Goal: Find specific fact: Find specific fact

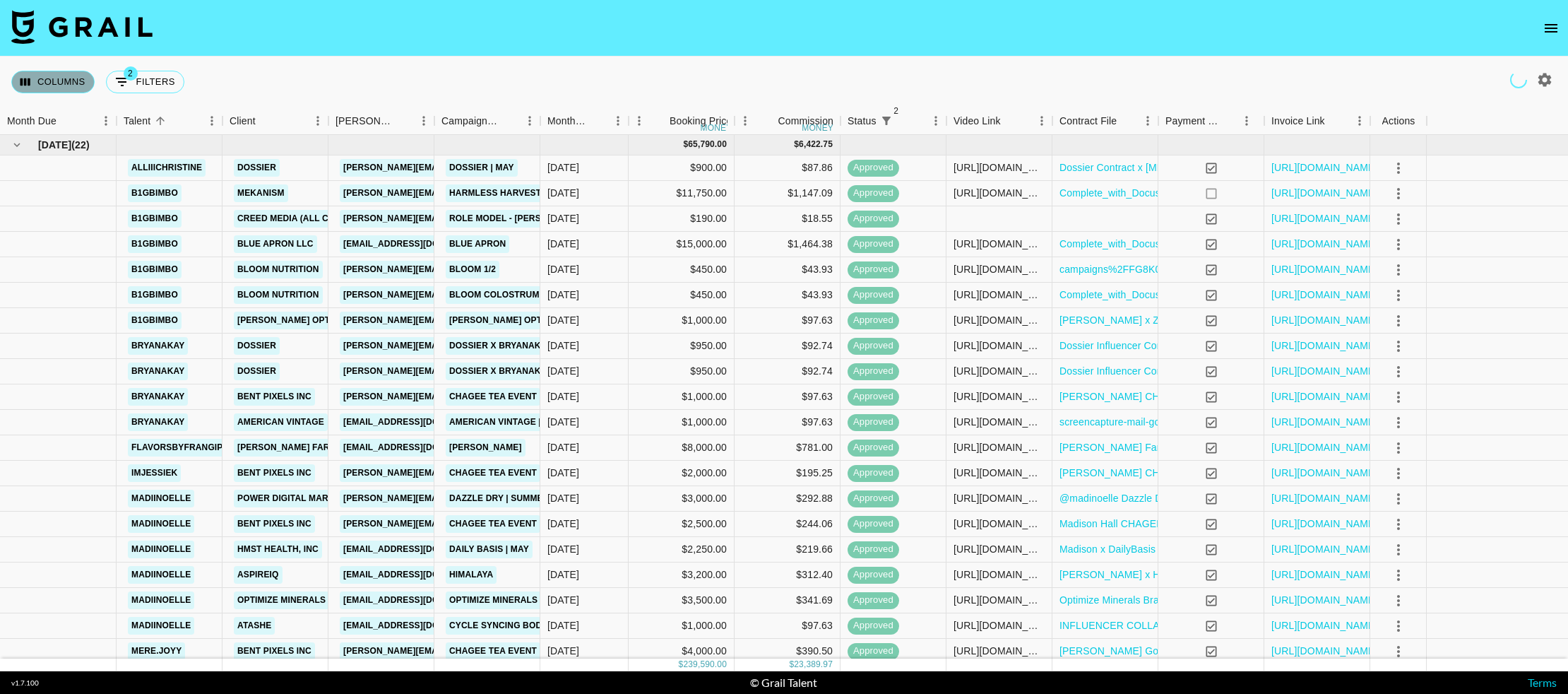
click at [68, 71] on button "Columns" at bounding box center [53, 82] width 83 height 23
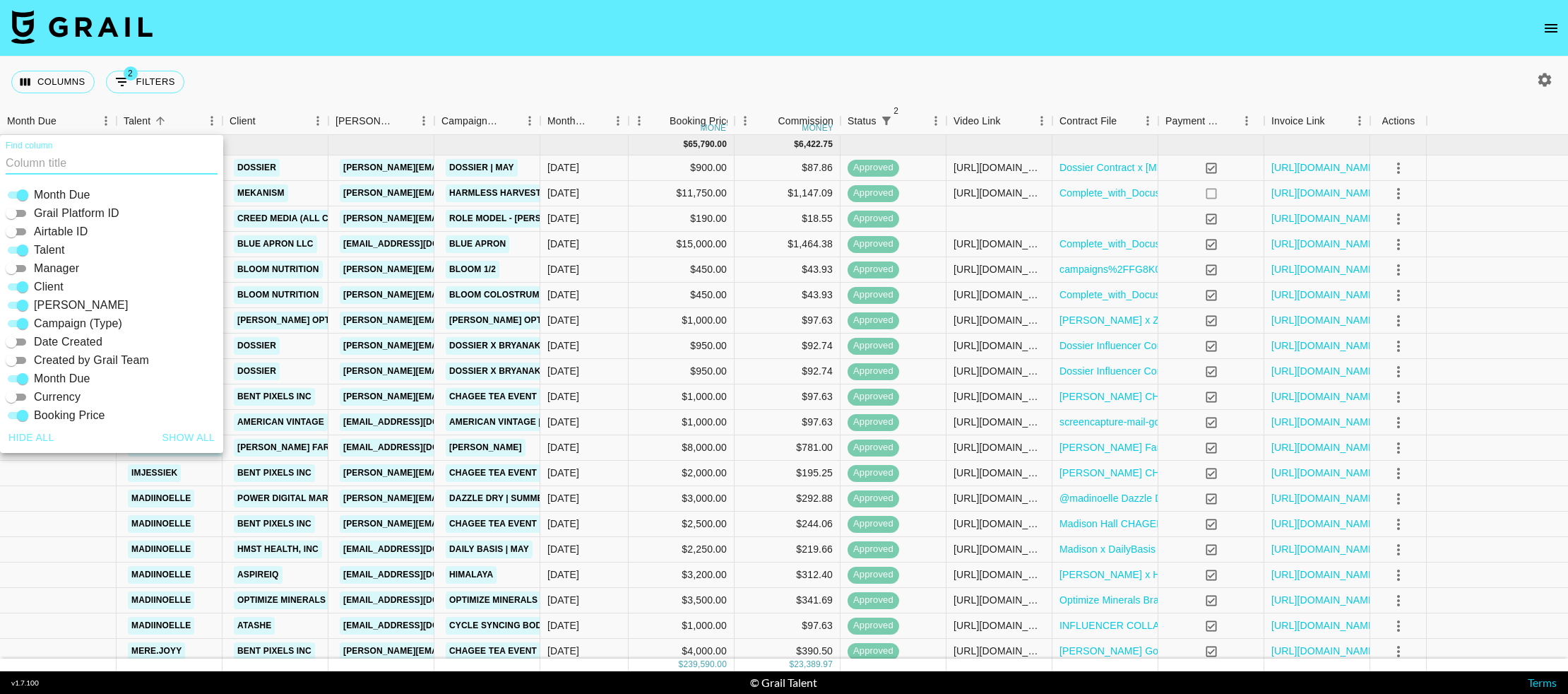
click at [18, 234] on input "Airtable ID" at bounding box center [11, 232] width 51 height 17
checkbox input "true"
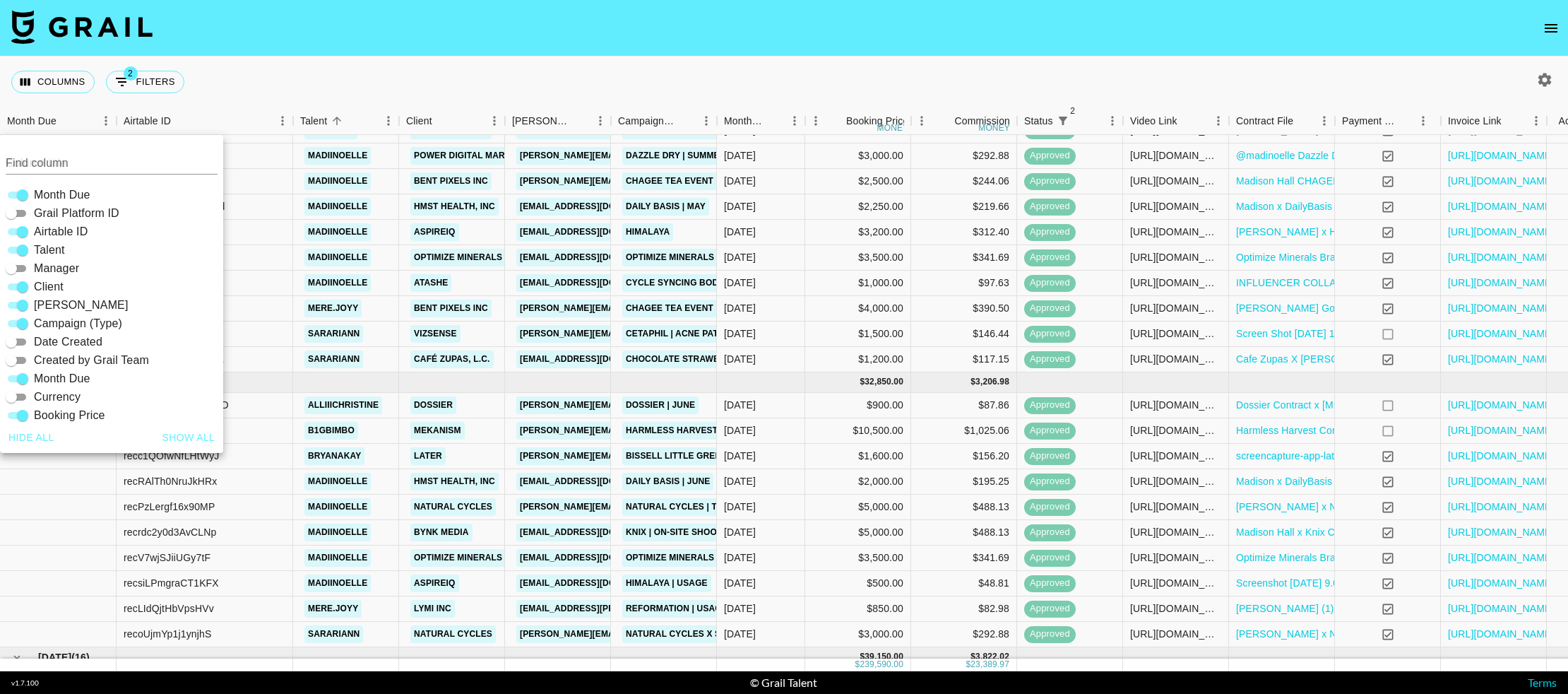
scroll to position [413, 0]
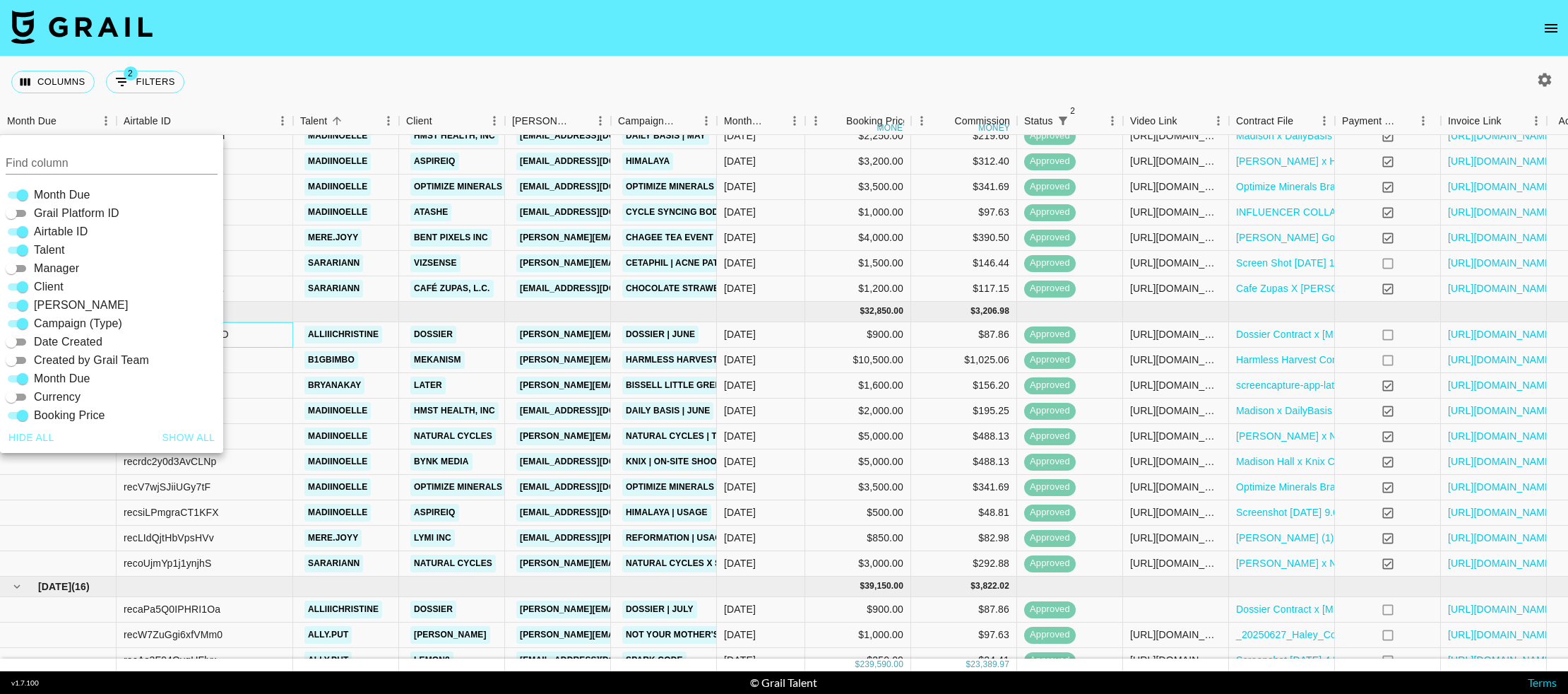
click at [251, 336] on div "recFQ9PBc3wnuOUSD" at bounding box center [205, 334] width 177 height 25
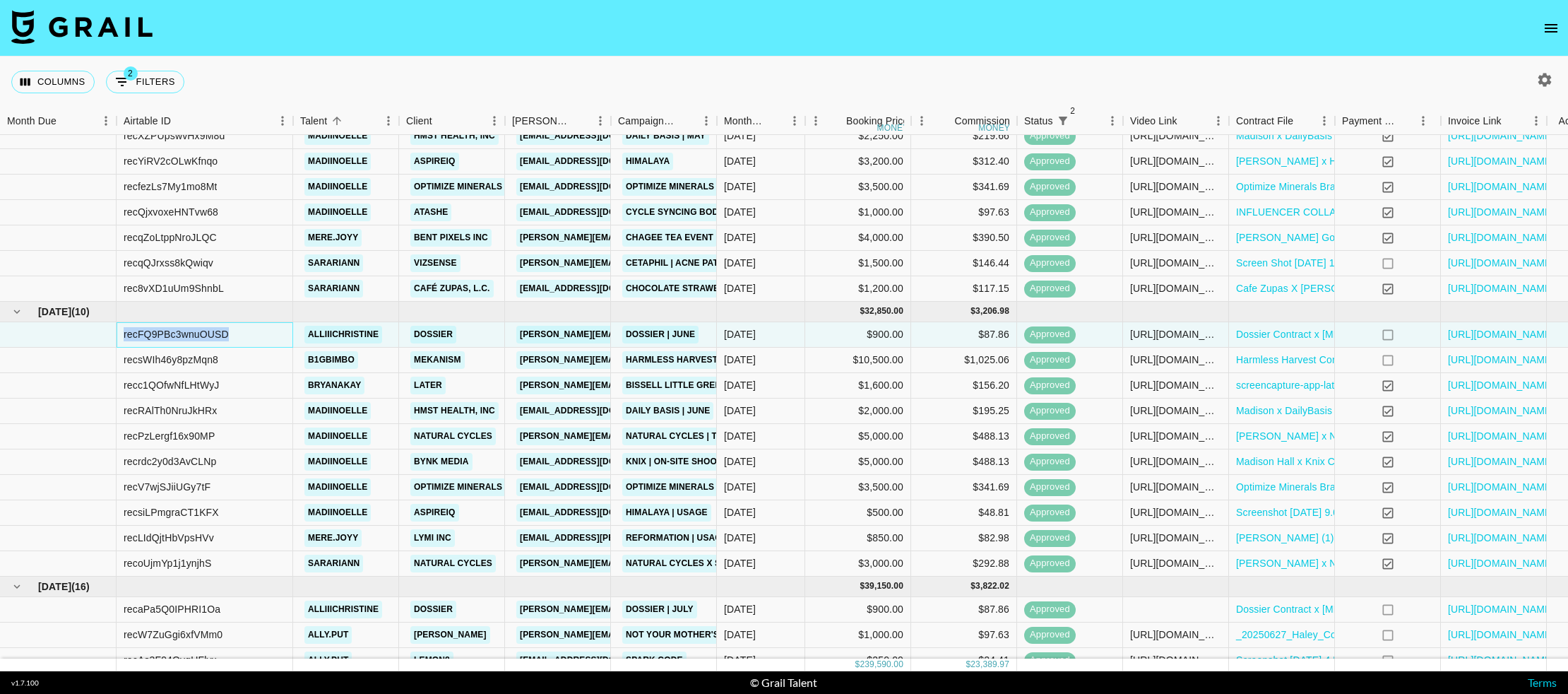
drag, startPoint x: 261, startPoint y: 336, endPoint x: 149, endPoint y: 327, distance: 112.4
click at [149, 327] on div "recFQ9PBc3wnuOUSD" at bounding box center [205, 334] width 177 height 25
copy div "recFQ9PBc3wnuOUSD"
drag, startPoint x: 71, startPoint y: 75, endPoint x: 78, endPoint y: 106, distance: 31.8
click at [71, 75] on button "Columns" at bounding box center [53, 82] width 83 height 23
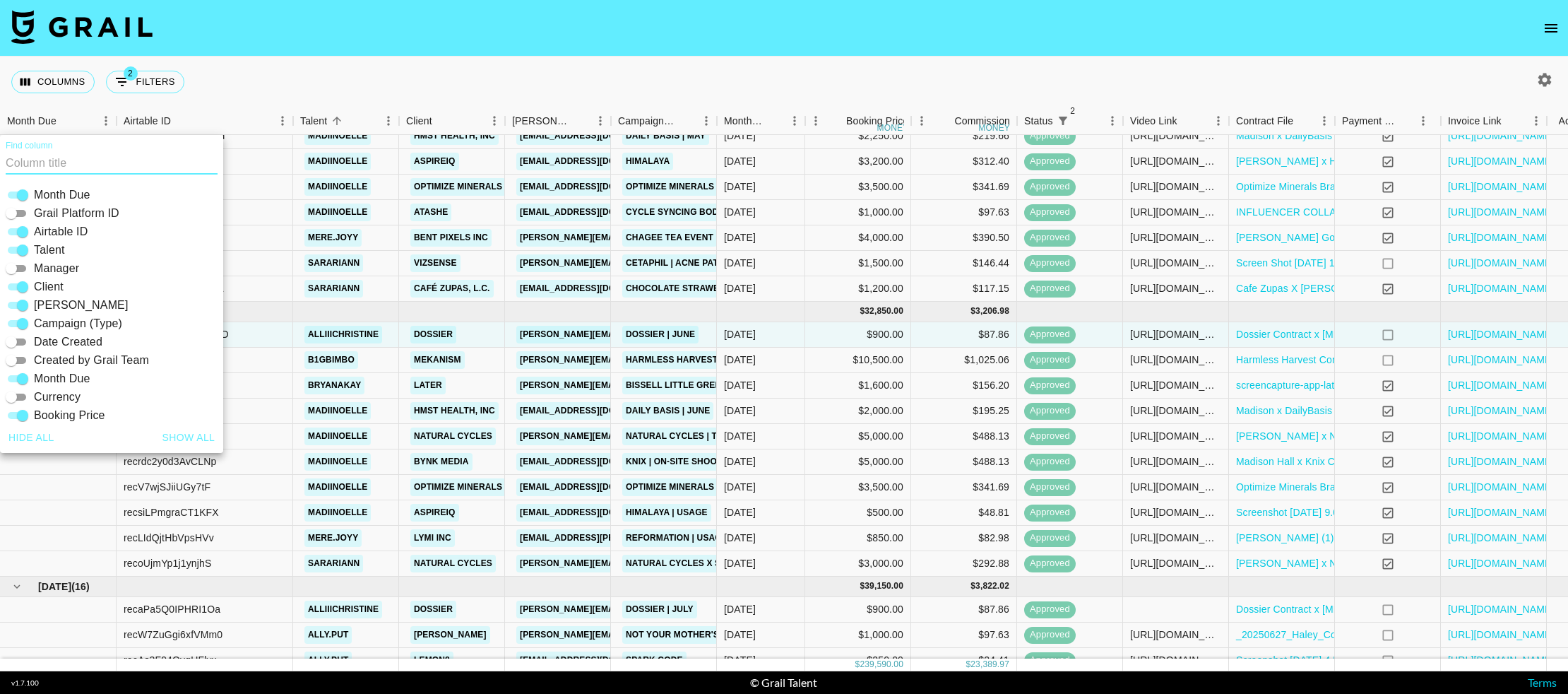
click at [18, 225] on input "Airtable ID" at bounding box center [23, 232] width 51 height 17
checkbox input "false"
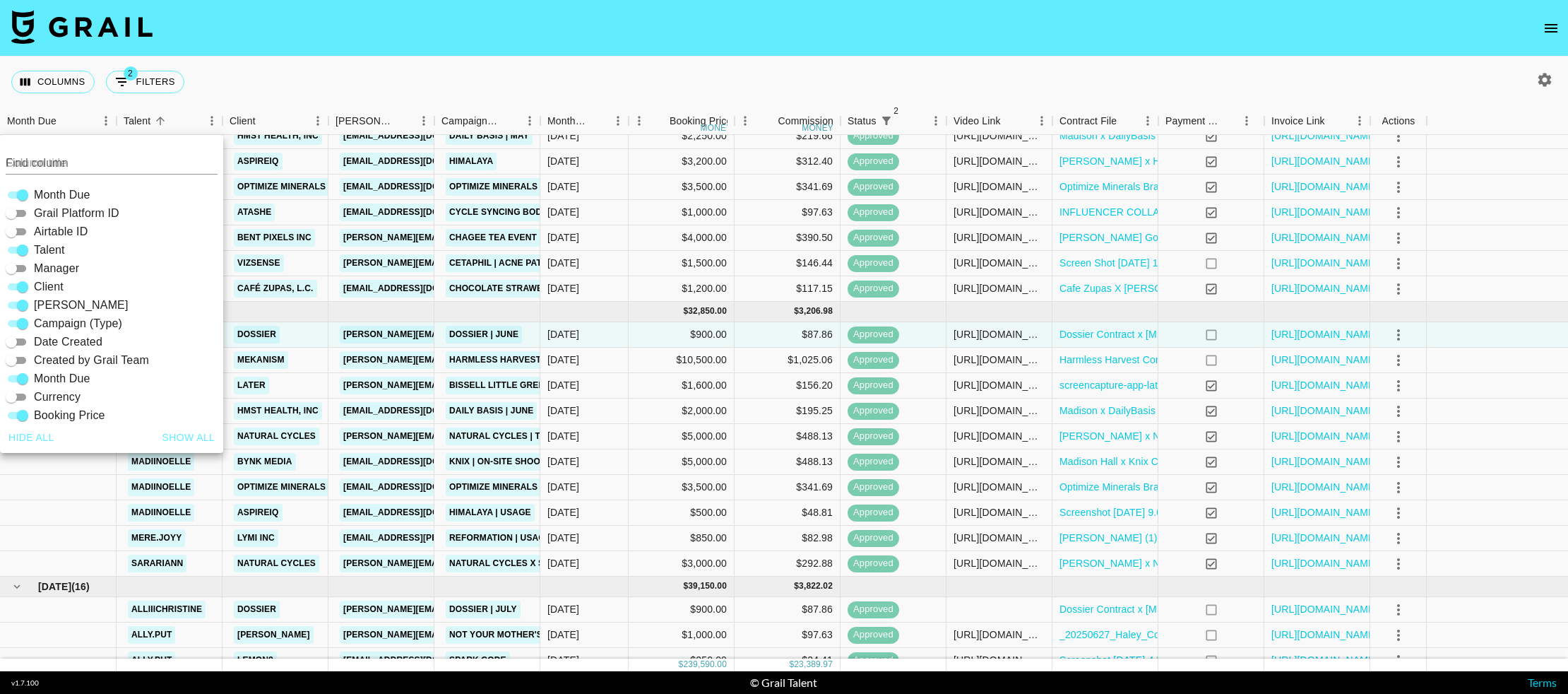
scroll to position [388, 0]
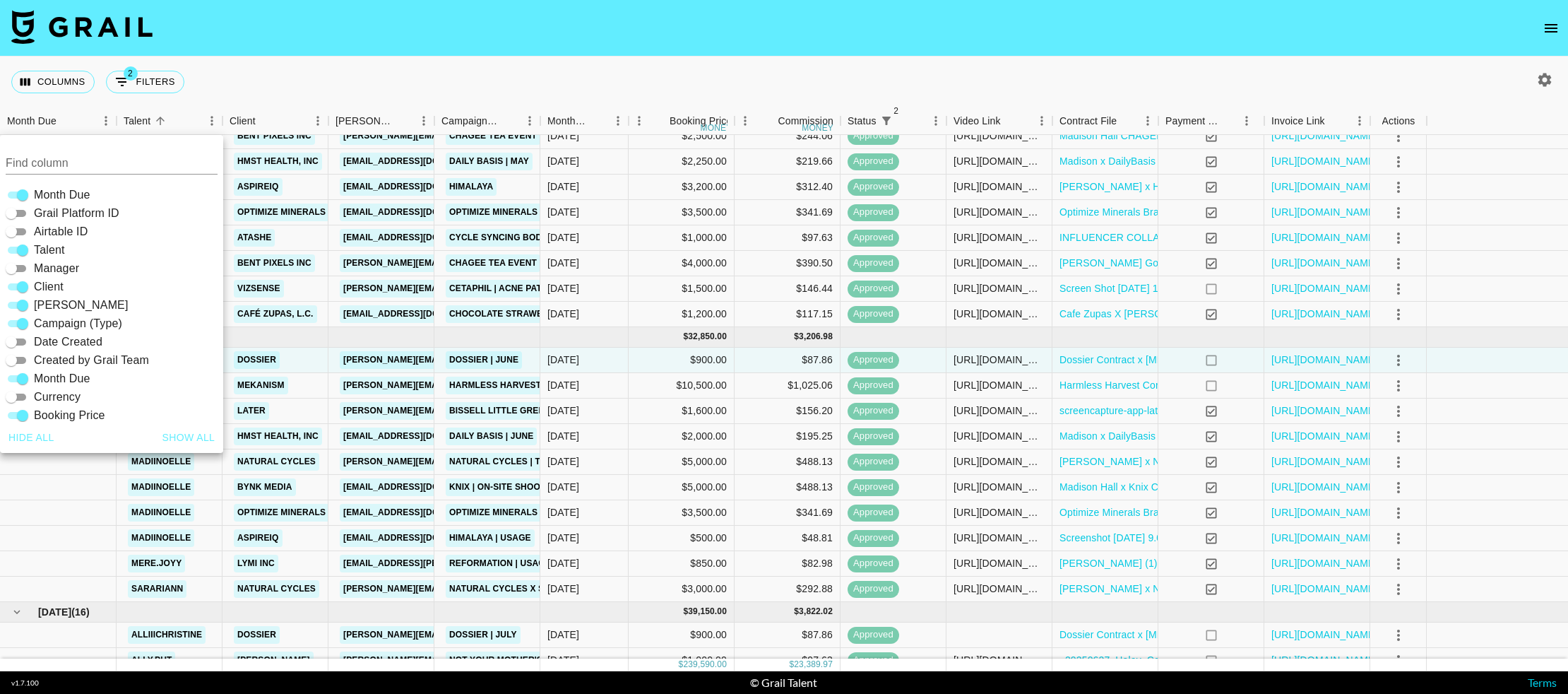
click at [17, 215] on input "Grail Platform ID" at bounding box center [11, 214] width 51 height 17
checkbox input "true"
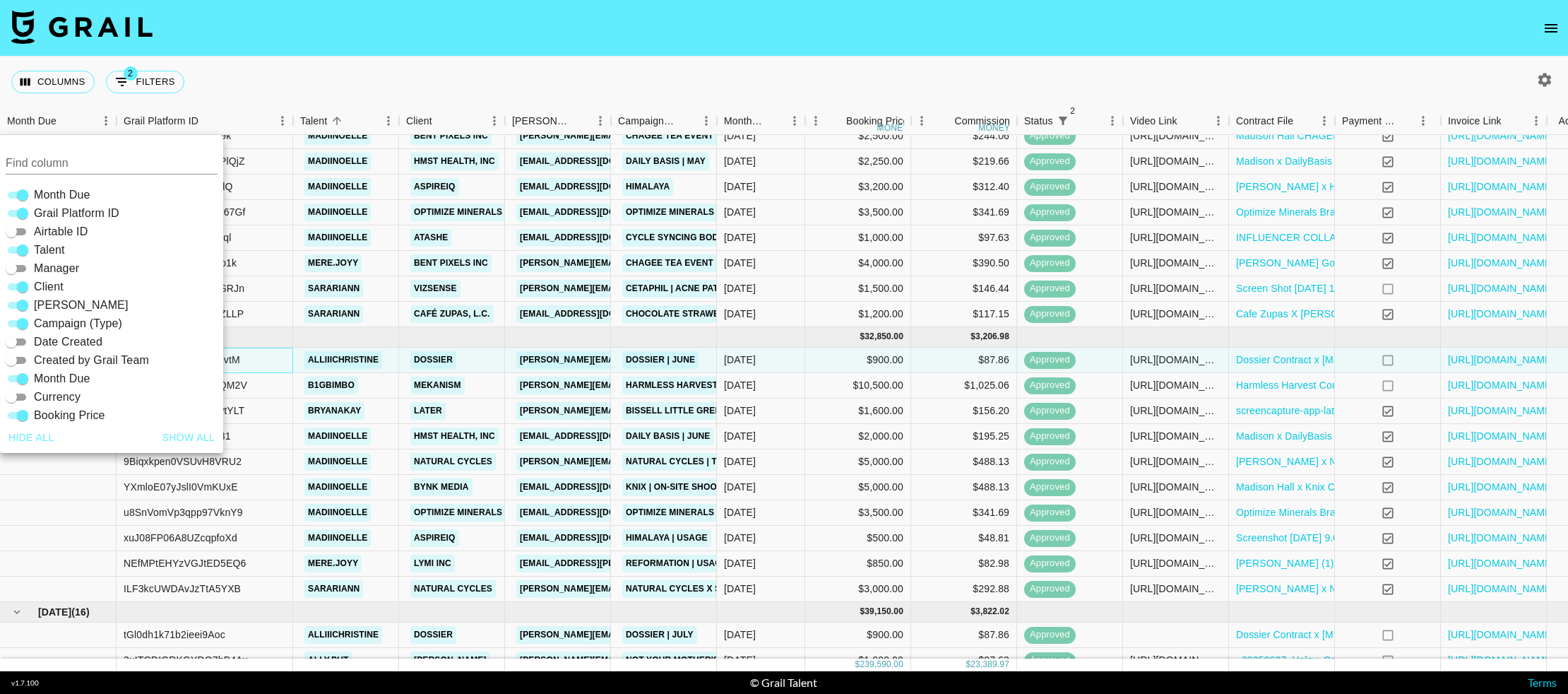
click at [248, 359] on div "vhNEgTnoQqc4jRPE5vtM" at bounding box center [205, 360] width 177 height 25
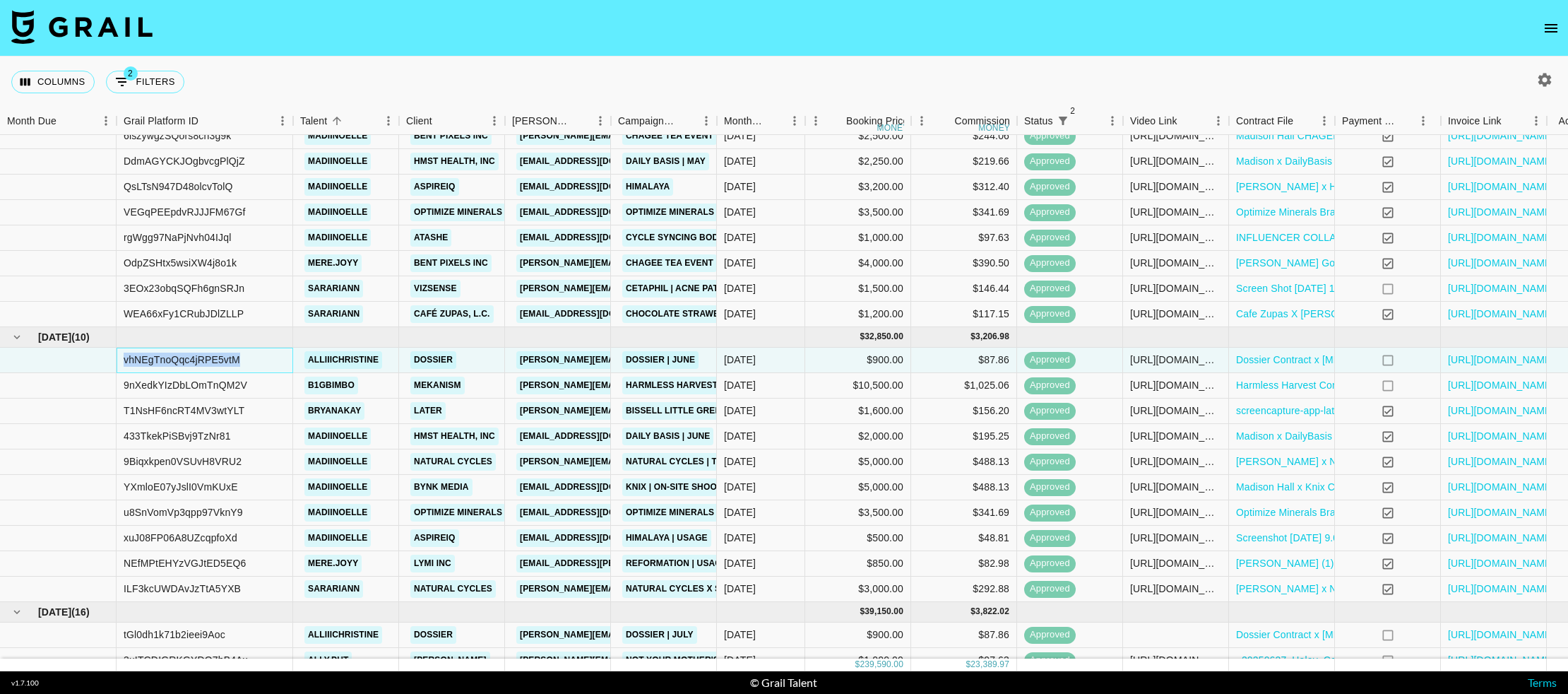
drag, startPoint x: 249, startPoint y: 358, endPoint x: 122, endPoint y: 352, distance: 127.1
click at [122, 352] on div "vhNEgTnoQqc4jRPE5vtM" at bounding box center [205, 360] width 177 height 25
copy div "vhNEgTnoQqc4jRPE5vtM"
